Goal: Task Accomplishment & Management: Use online tool/utility

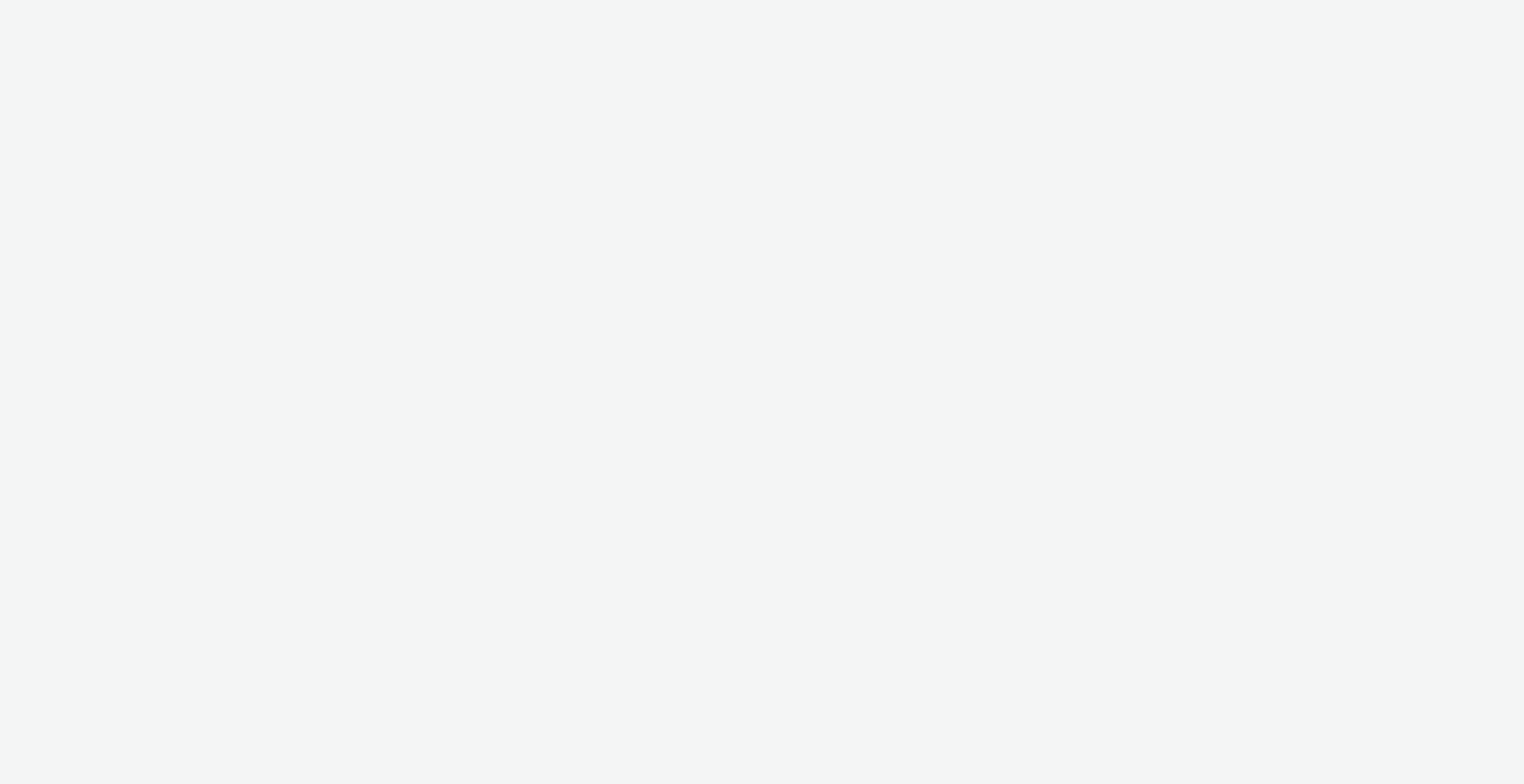
select select "4310a766-52ed-4545-8a97-8c61237a7f46"
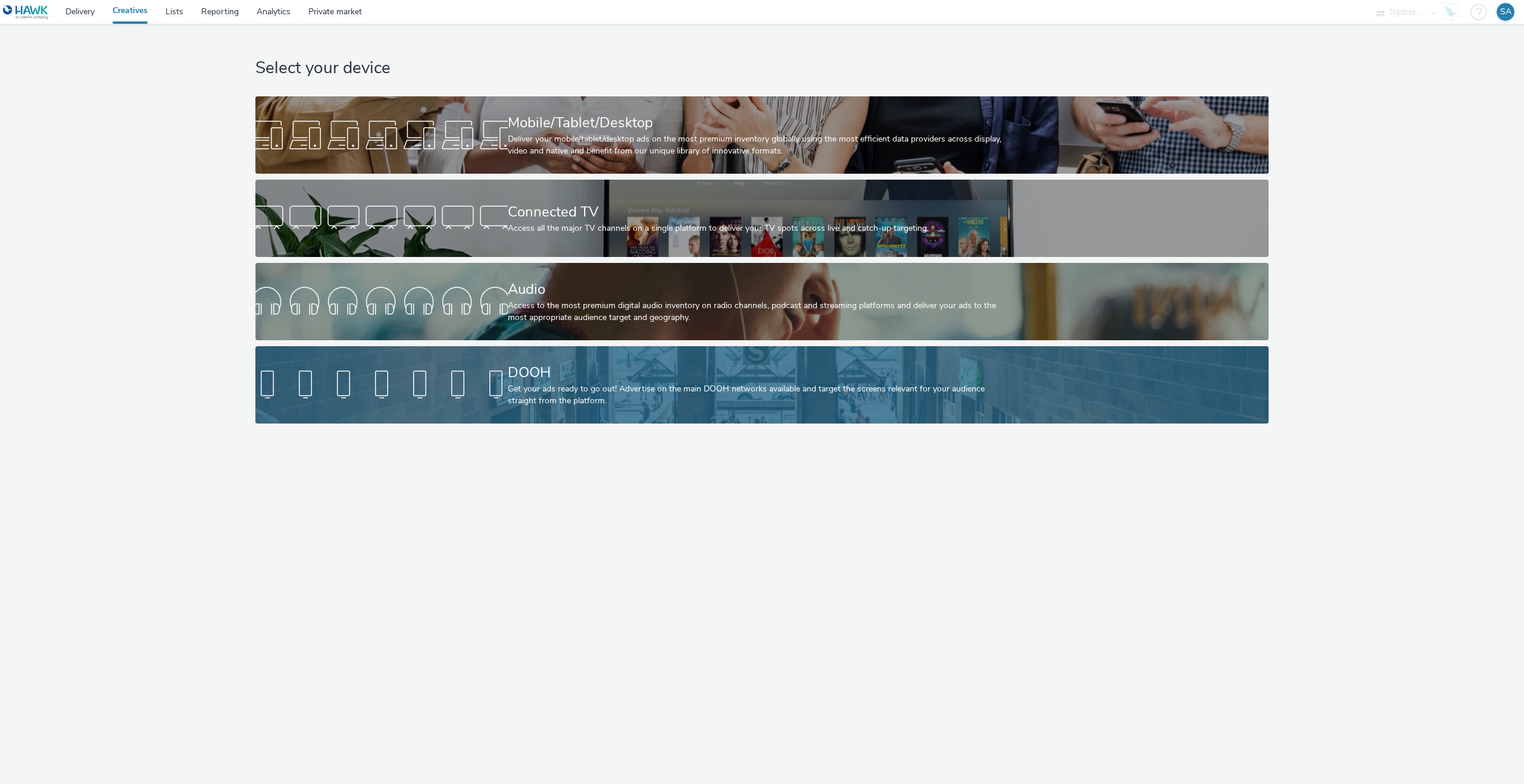
click at [356, 410] on link "DOOH Get your ads ready to go out! Advertise on the main DOOH networks availabl…" at bounding box center [762, 385] width 1013 height 77
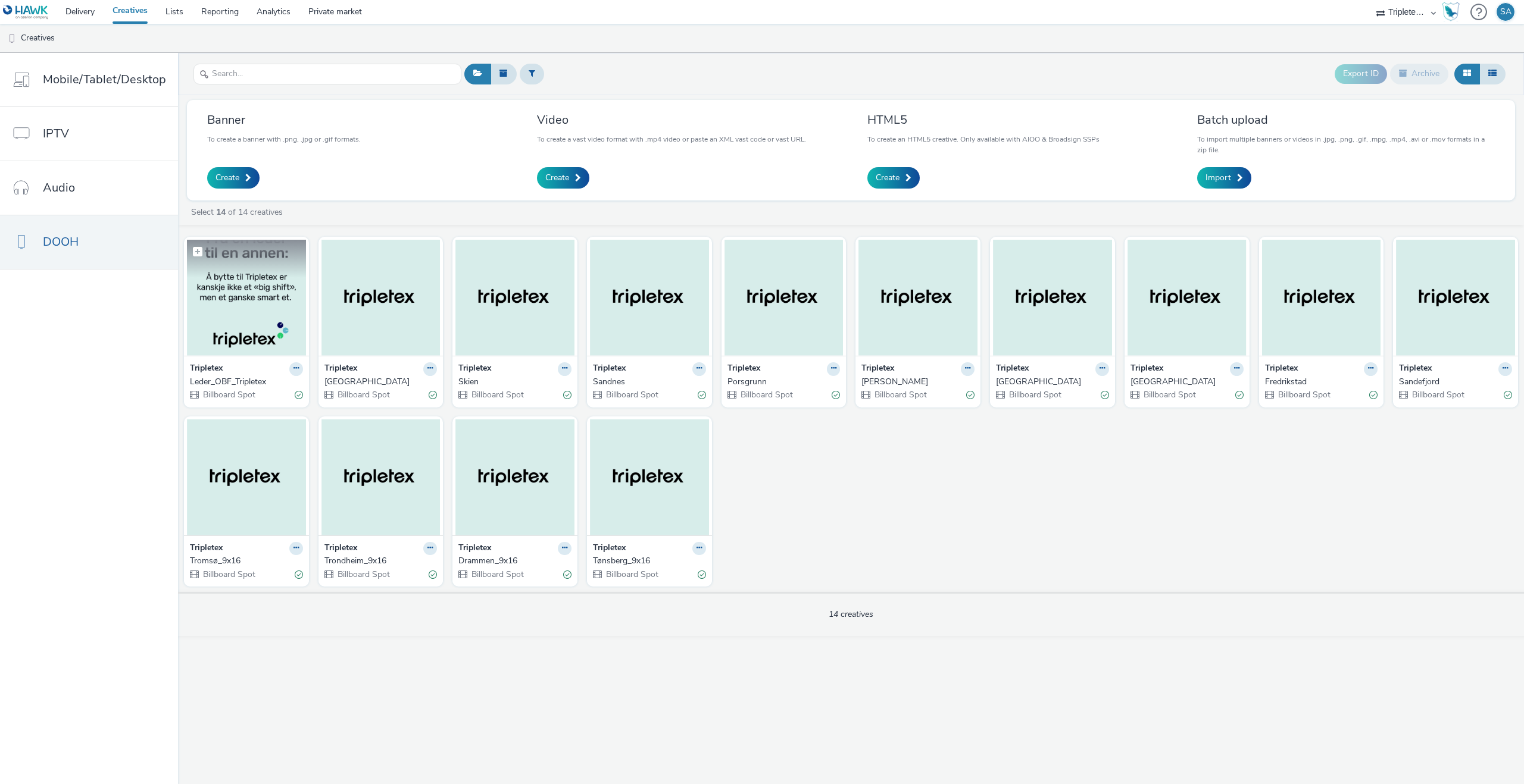
click at [246, 276] on figcaption at bounding box center [246, 259] width 119 height 38
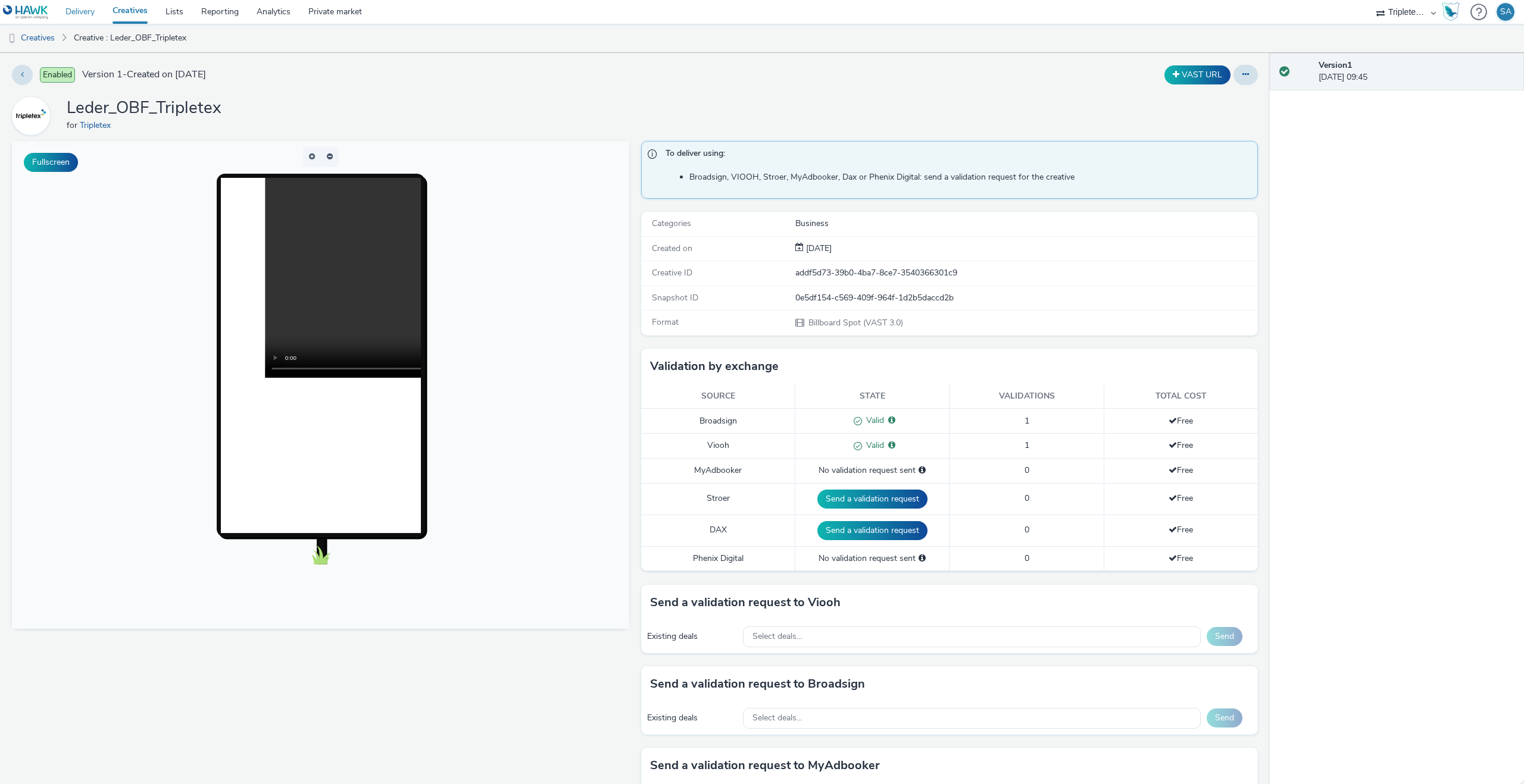
click at [83, 15] on link "Delivery" at bounding box center [80, 12] width 47 height 24
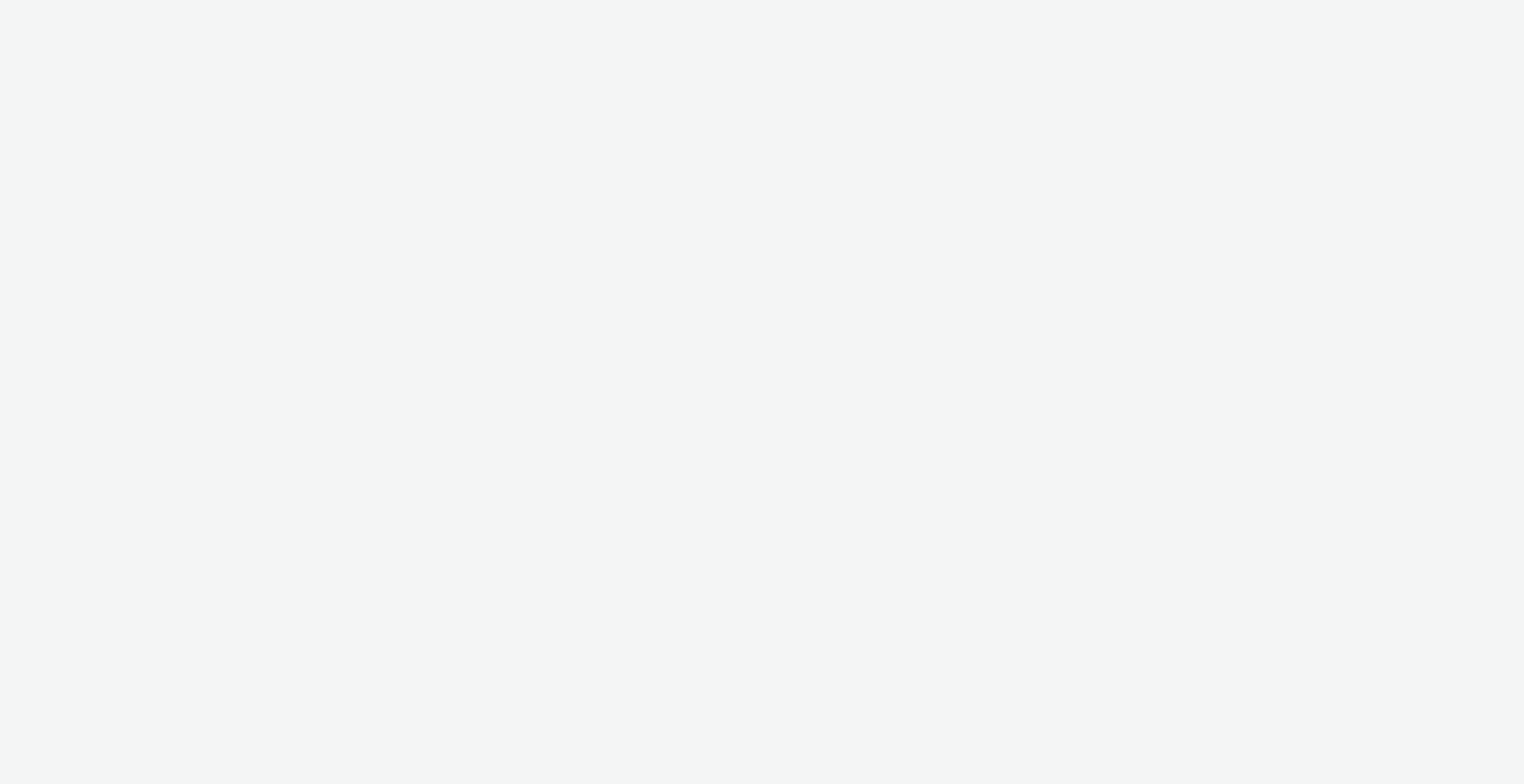
select select "4310a766-52ed-4545-8a97-8c61237a7f46"
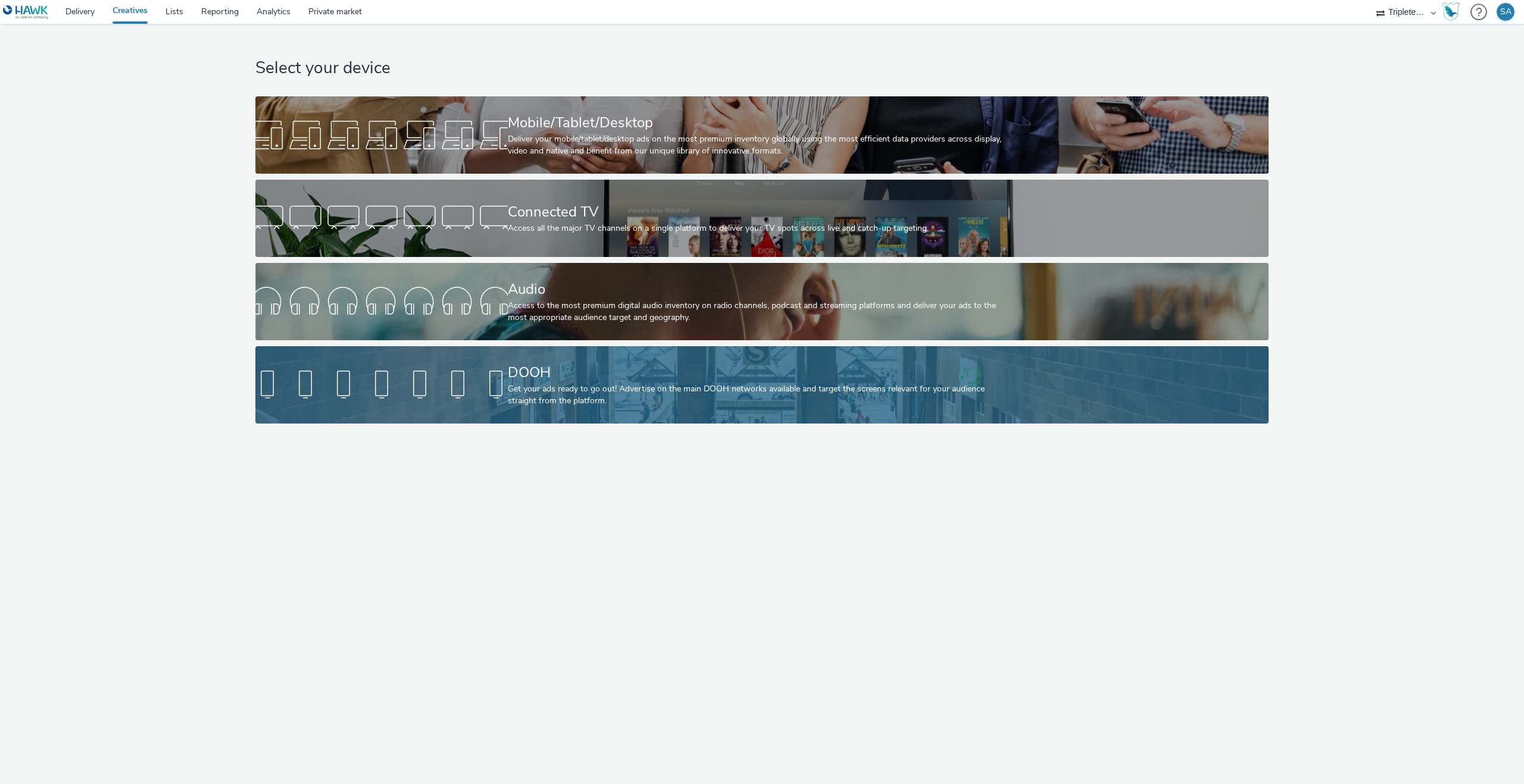
click at [344, 413] on link "DOOH Get your ads ready to go out! Advertise on the main DOOH networks availabl…" at bounding box center [762, 385] width 1013 height 77
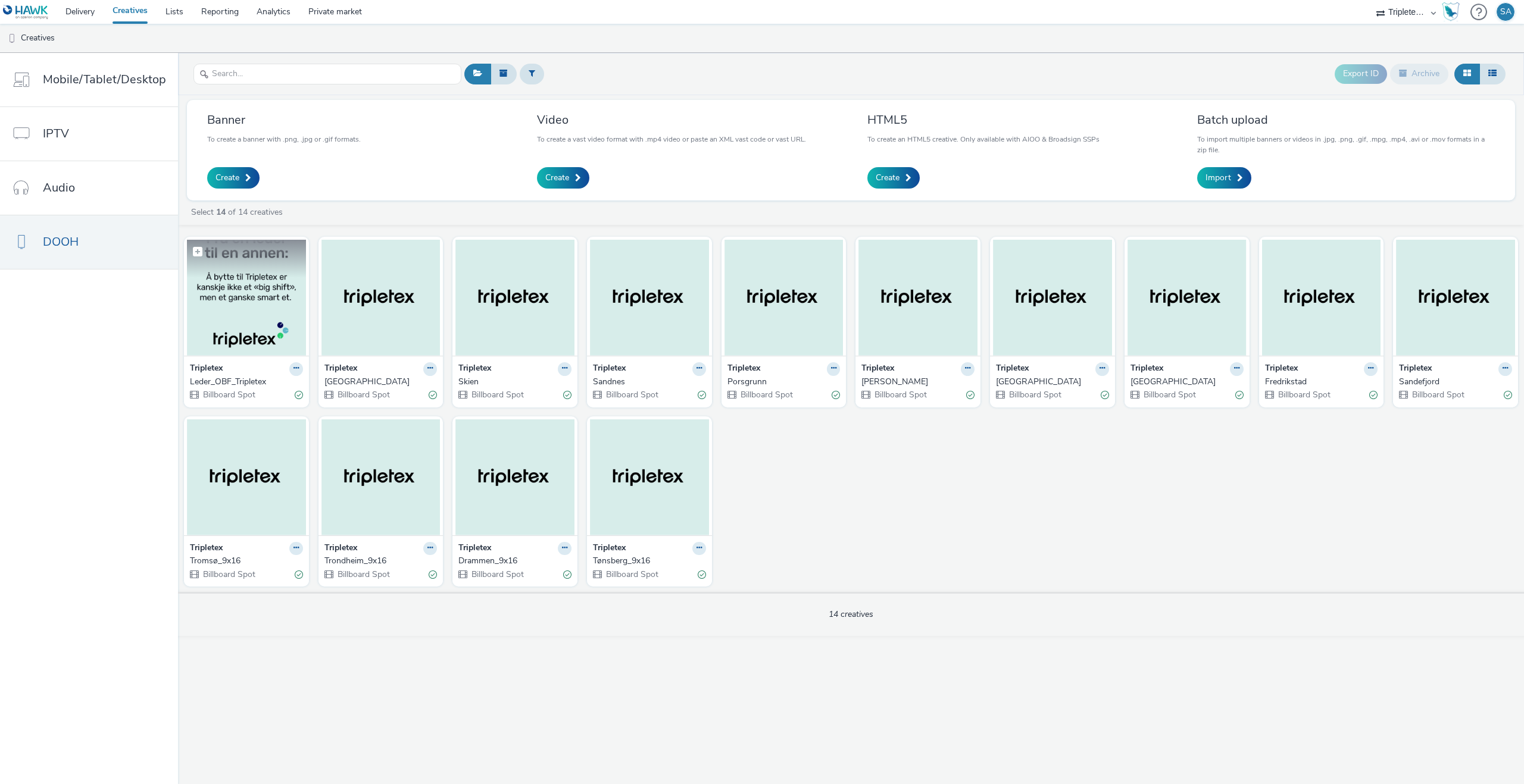
click at [283, 318] on img at bounding box center [246, 297] width 119 height 116
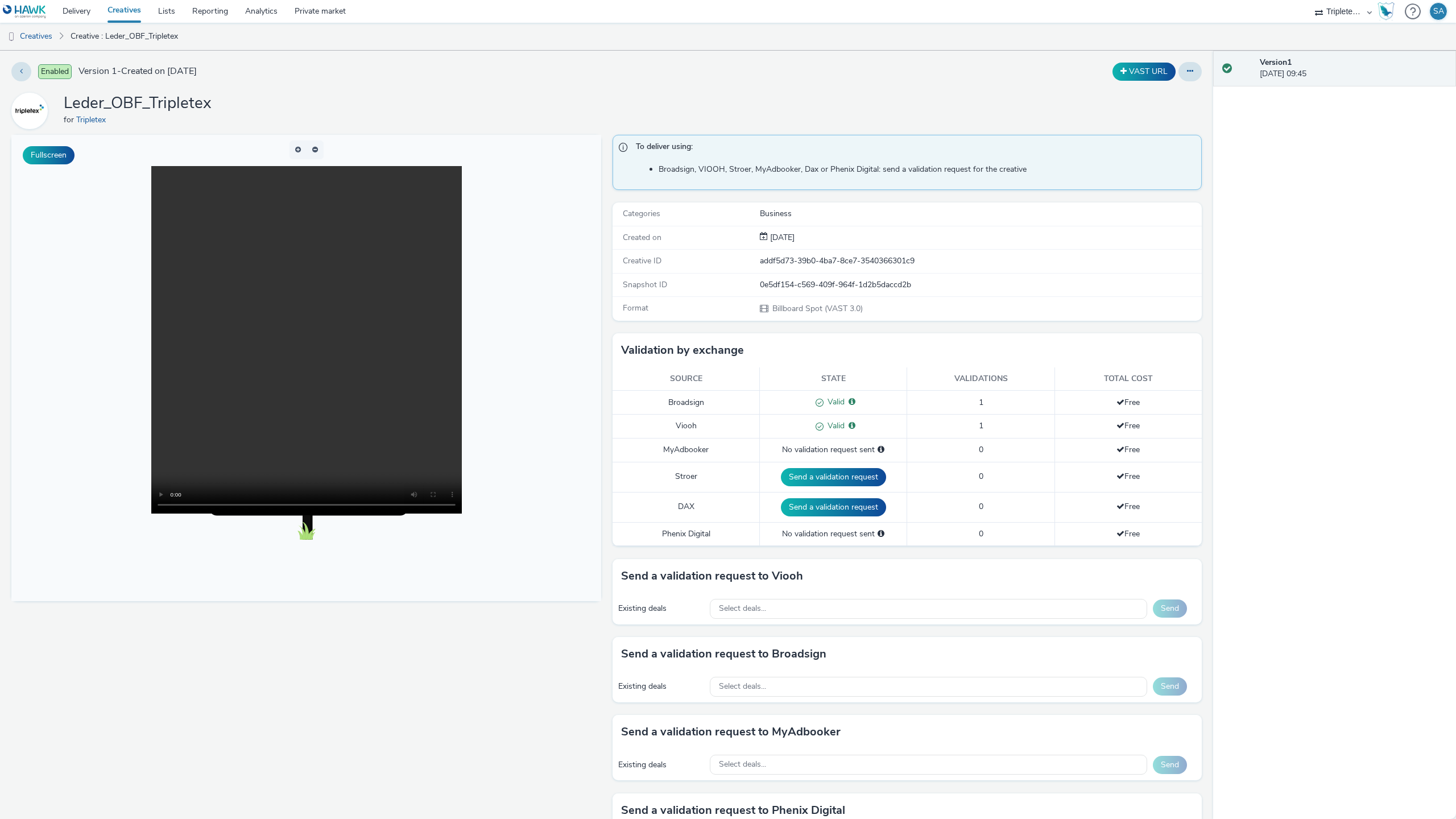
click at [462, 513] on video at bounding box center [307, 339] width 310 height 348
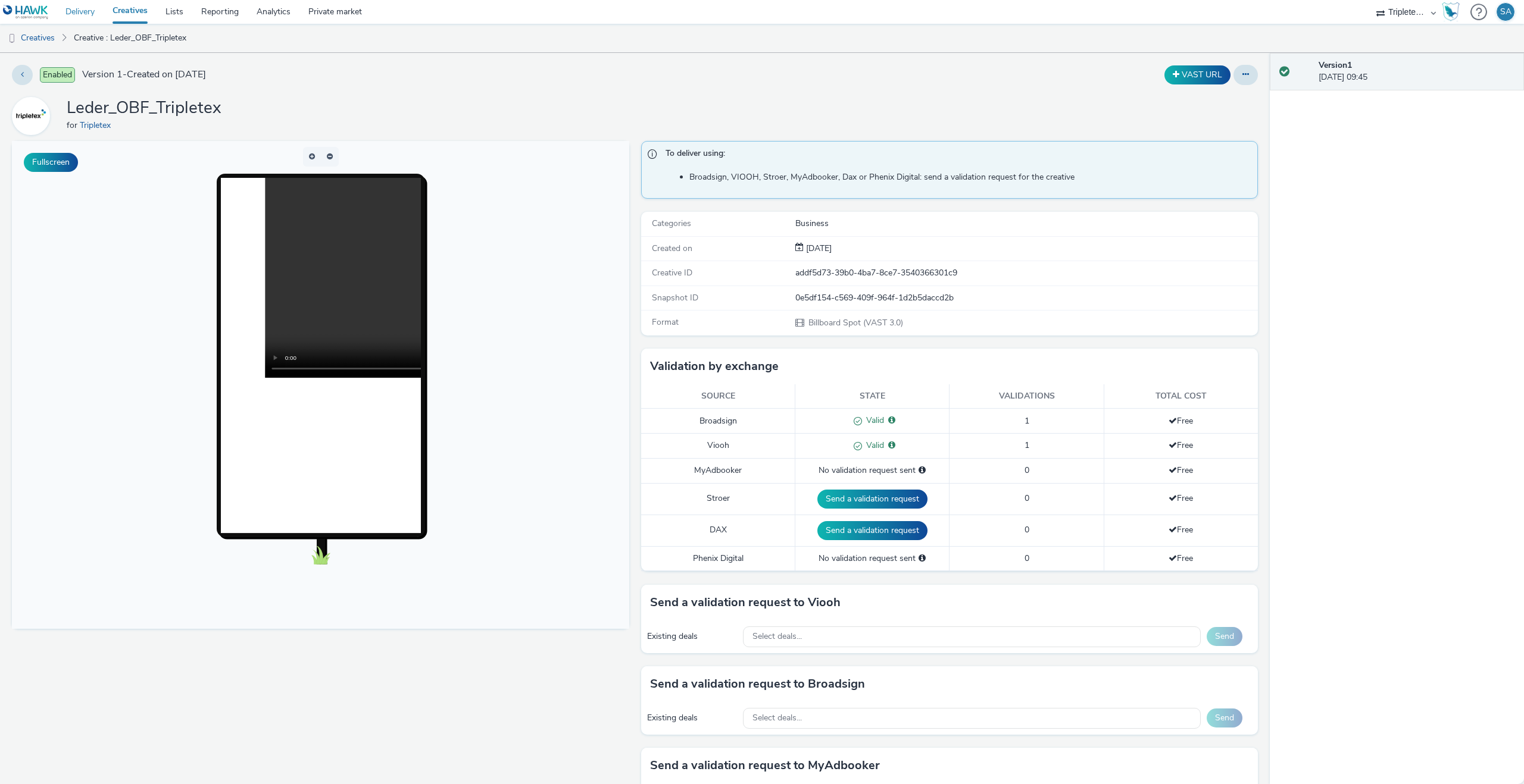
click at [88, 12] on link "Delivery" at bounding box center [80, 12] width 47 height 24
